Goal: Task Accomplishment & Management: Complete application form

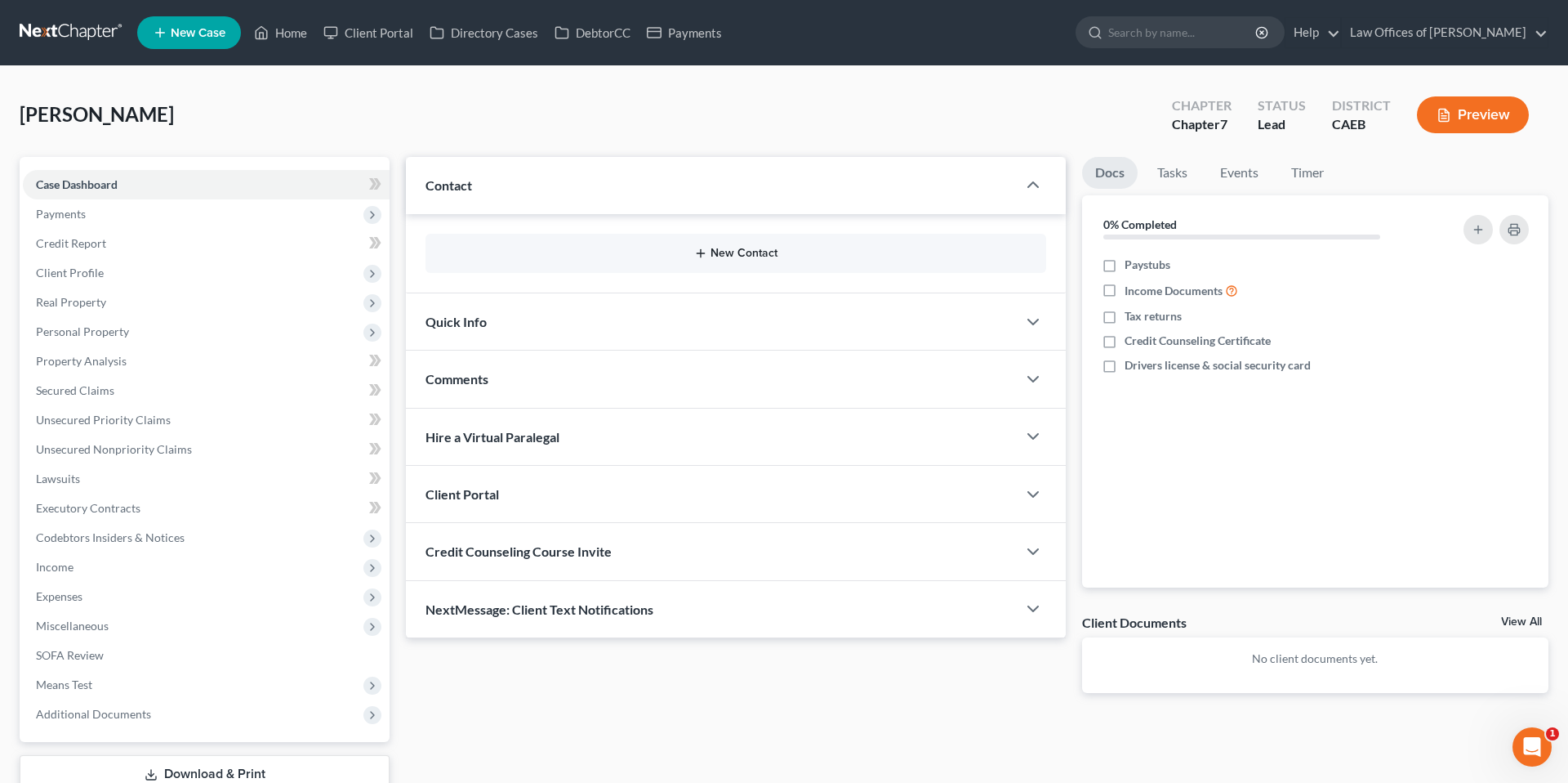
click at [757, 259] on button "New Contact" at bounding box center [736, 253] width 595 height 13
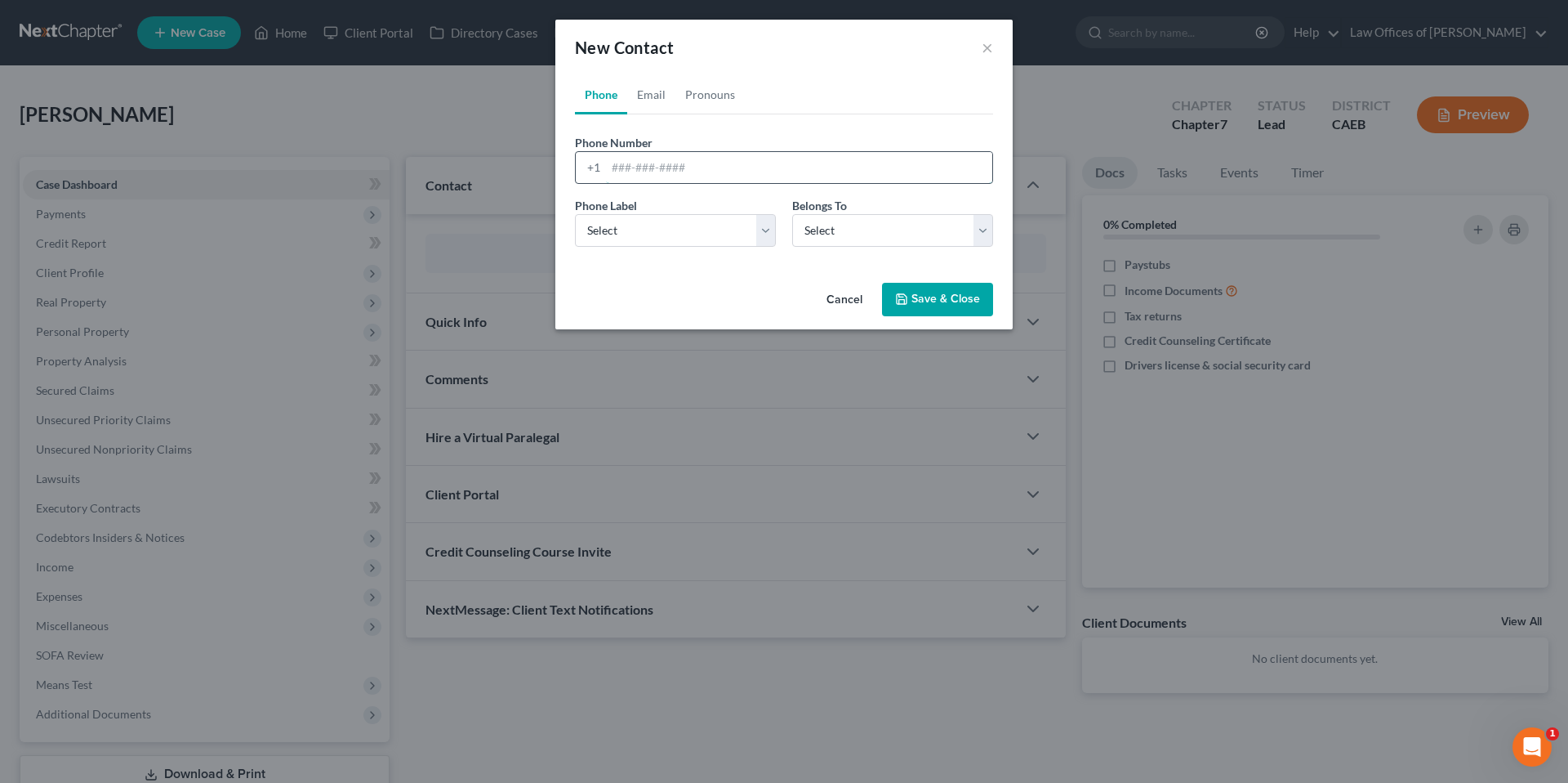
click at [748, 159] on input "tel" at bounding box center [799, 167] width 387 height 31
type input "6616365754"
click at [707, 234] on select "Select Mobile Home Work Other" at bounding box center [676, 230] width 201 height 32
click at [901, 229] on select "Select Client Other" at bounding box center [893, 230] width 201 height 32
select select "0"
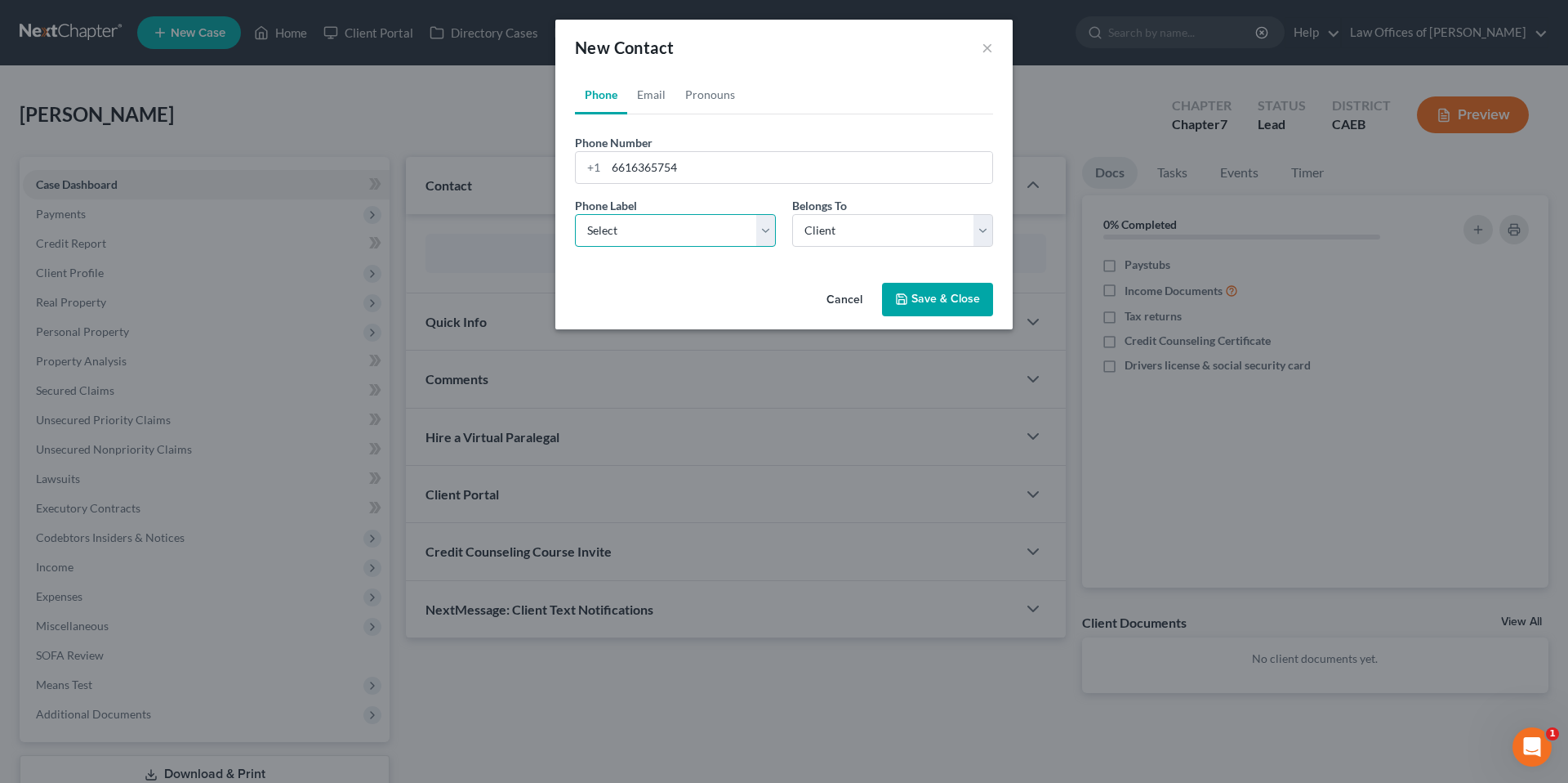
click at [675, 233] on select "Select Mobile Home Work Other" at bounding box center [676, 230] width 201 height 32
select select "0"
click at [760, 238] on select "Select Mobile Home Work Other" at bounding box center [676, 230] width 201 height 32
click at [745, 224] on select "Select Mobile Home Work Other" at bounding box center [676, 230] width 201 height 32
click at [735, 234] on select "Select Mobile Home Work Other" at bounding box center [676, 230] width 201 height 32
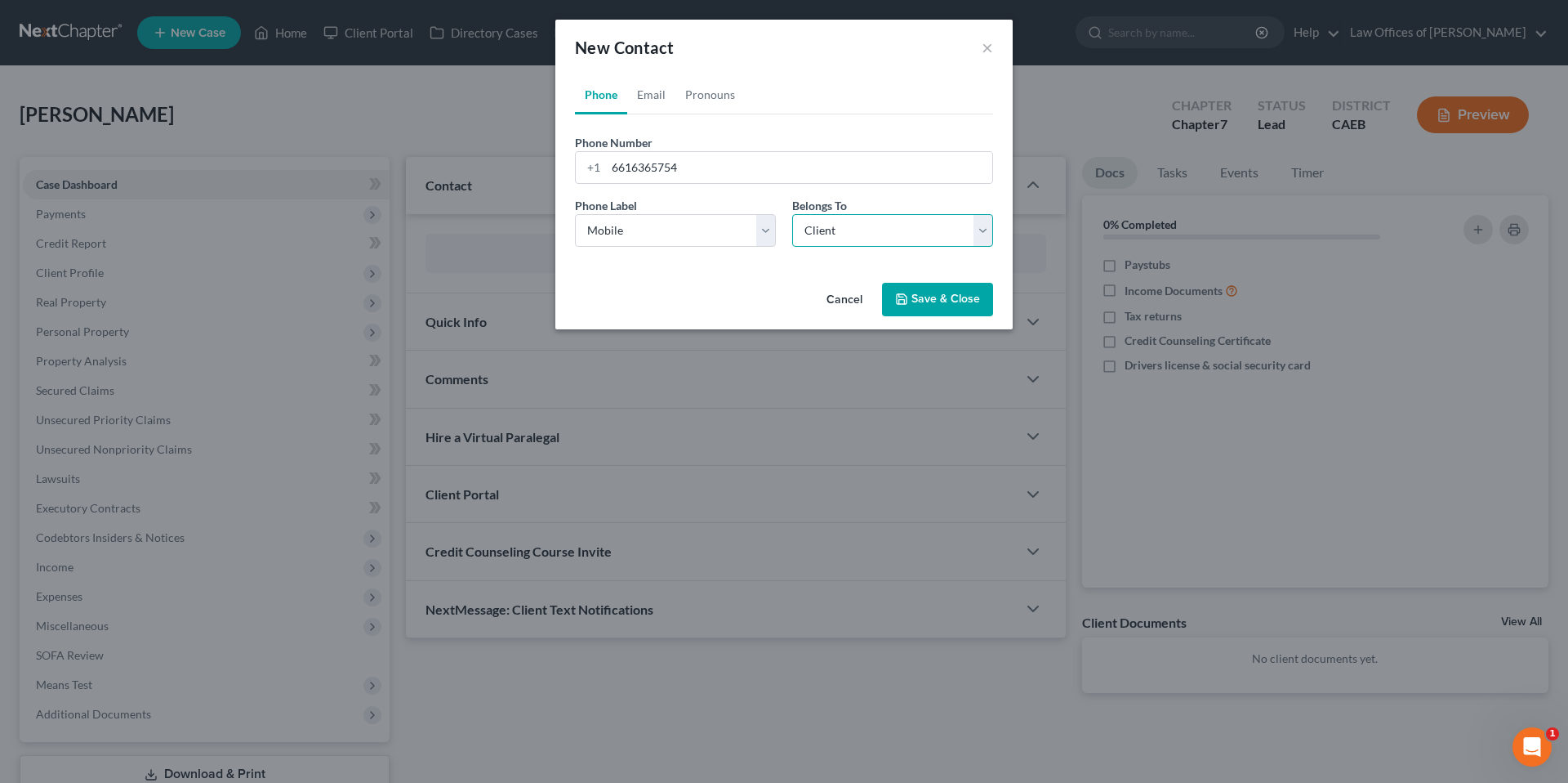
click at [876, 242] on select "Select Client Other" at bounding box center [893, 230] width 201 height 32
click at [936, 302] on button "Save & Close" at bounding box center [937, 299] width 111 height 34
